Goal: Download file/media

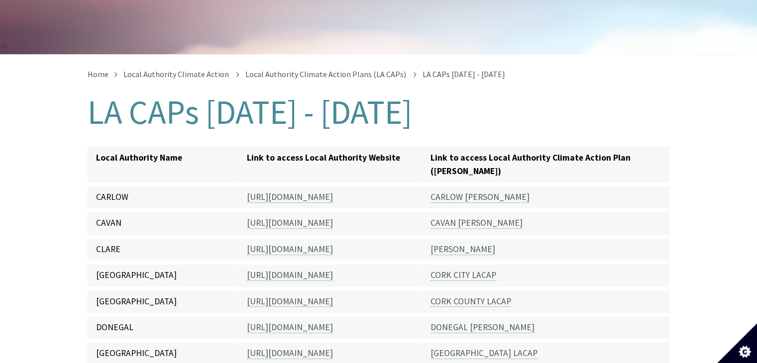
scroll to position [199, 0]
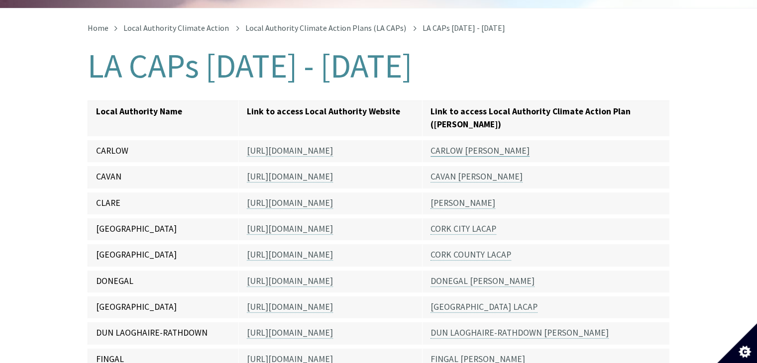
click at [479, 145] on link "CARLOW [PERSON_NAME]" at bounding box center [479, 150] width 99 height 11
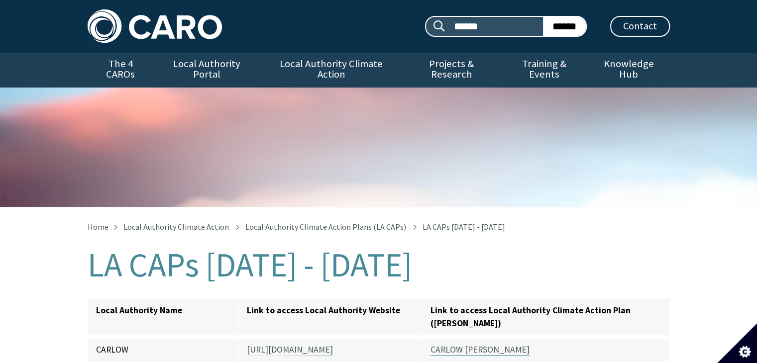
click at [458, 344] on link "CARLOW [PERSON_NAME]" at bounding box center [479, 349] width 99 height 11
click at [440, 344] on link "CARLOW [PERSON_NAME]" at bounding box center [479, 349] width 99 height 11
